Goal: Navigation & Orientation: Find specific page/section

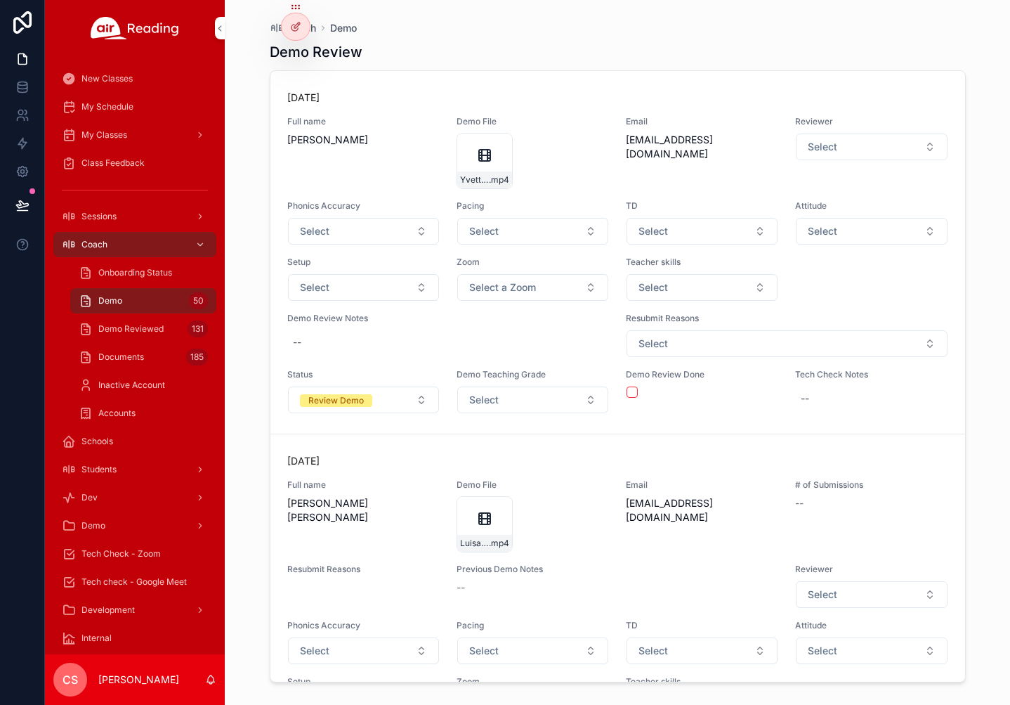
click at [86, 105] on span "My Schedule" at bounding box center [107, 106] width 52 height 11
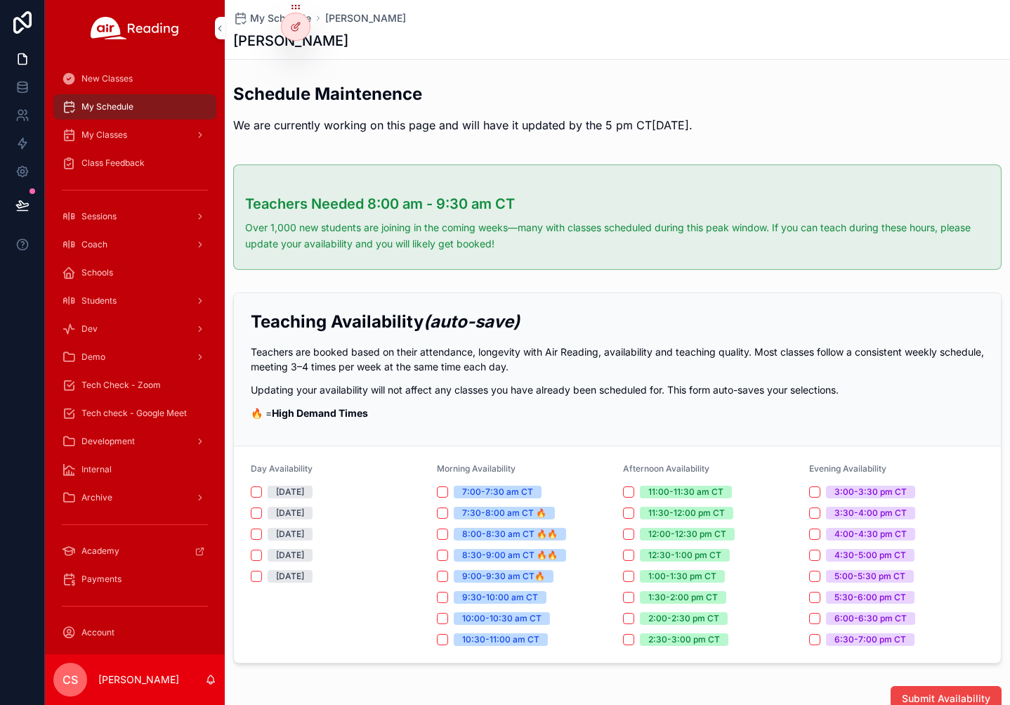
click at [103, 131] on span "My Classes" at bounding box center [104, 134] width 46 height 11
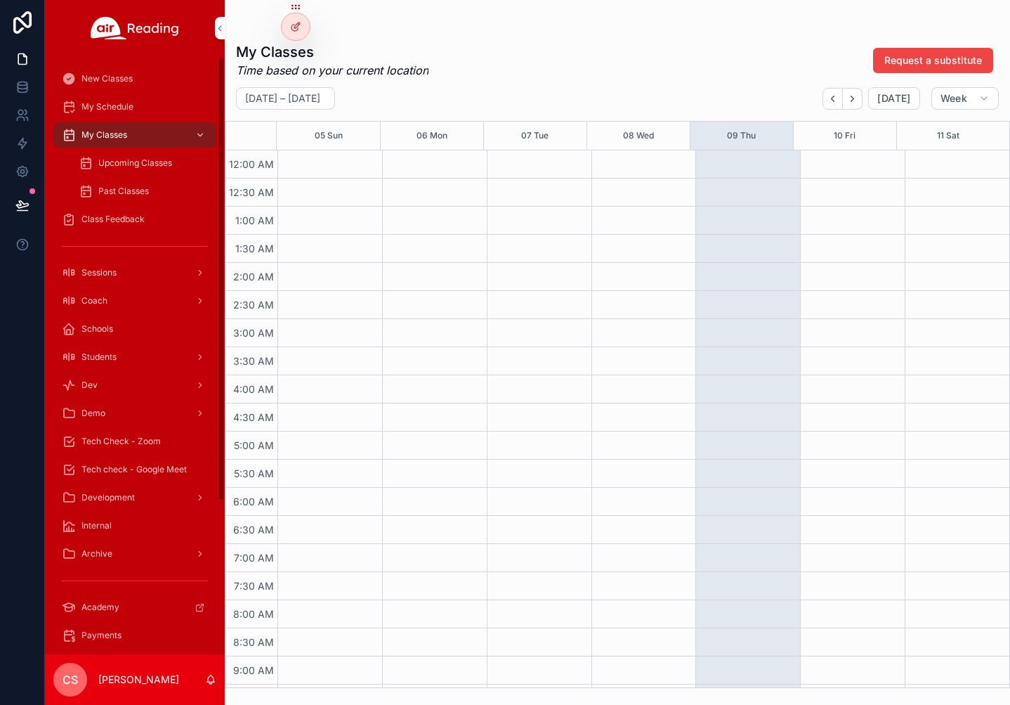
click at [137, 159] on span "Upcoming Classes" at bounding box center [135, 162] width 74 height 11
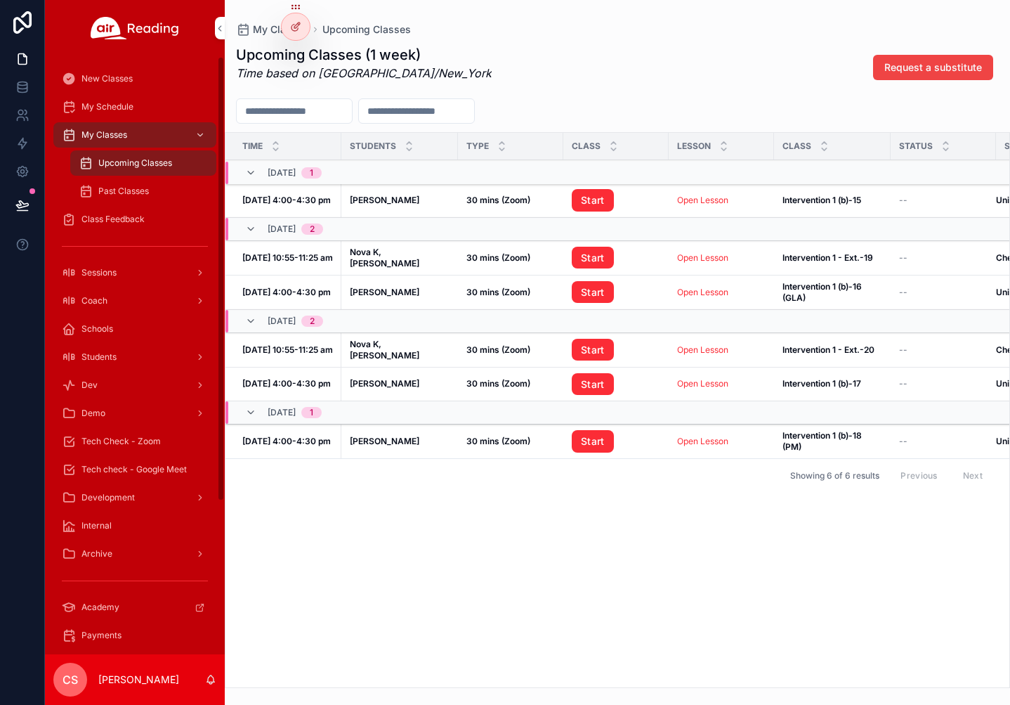
click at [117, 303] on div "Coach" at bounding box center [135, 300] width 146 height 22
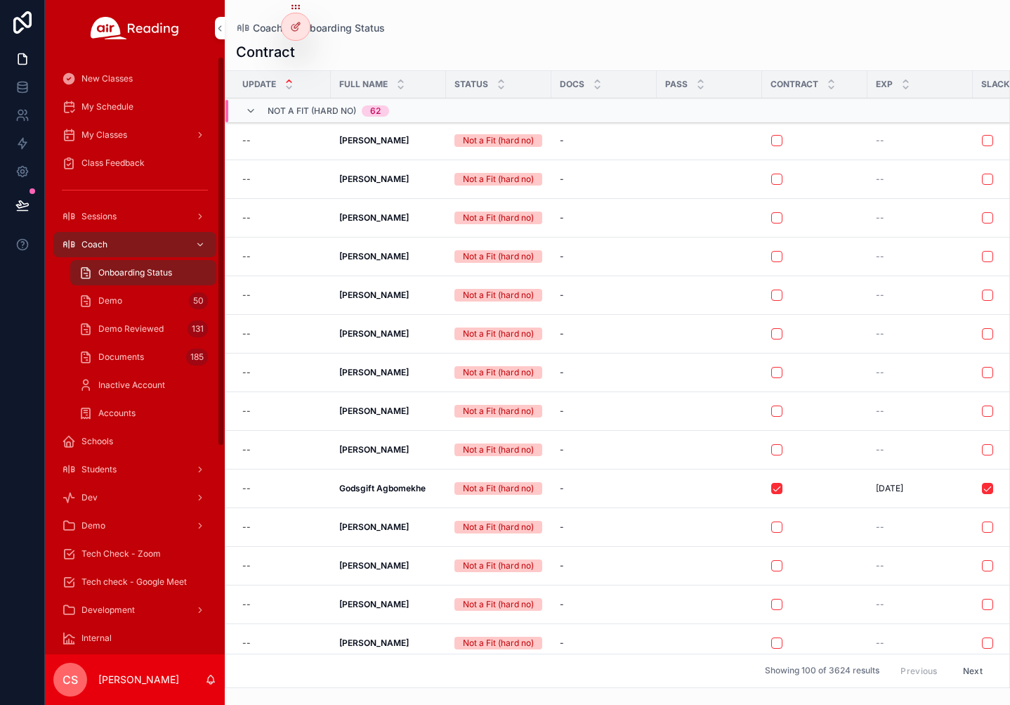
click at [143, 299] on div "Demo 50" at bounding box center [143, 300] width 129 height 22
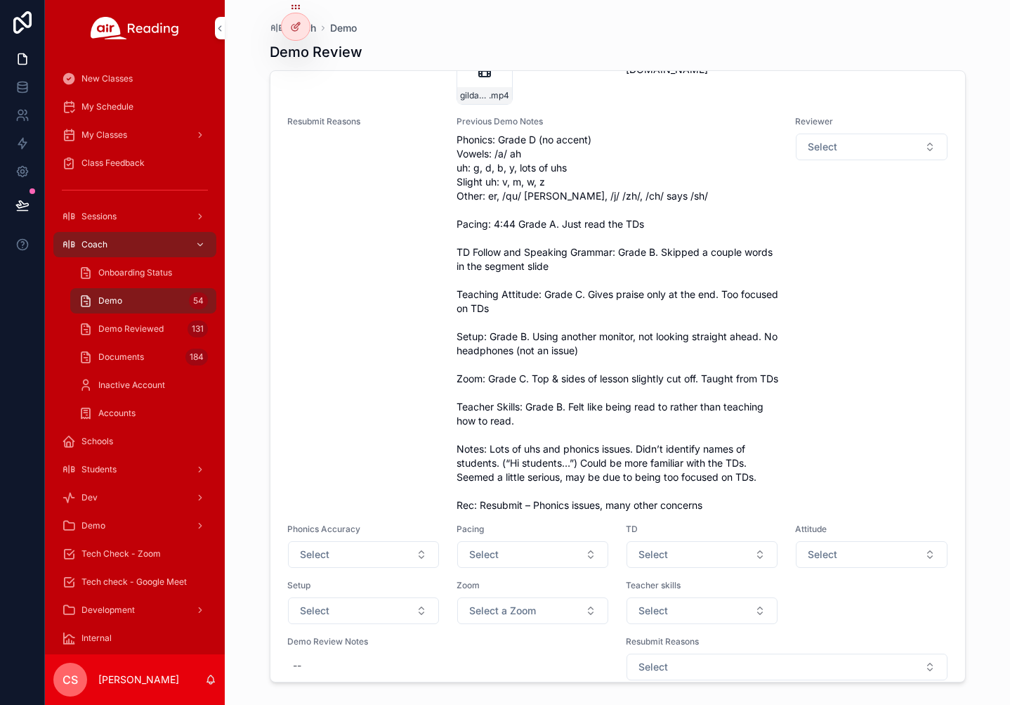
scroll to position [2214, 0]
